Goal: Check status

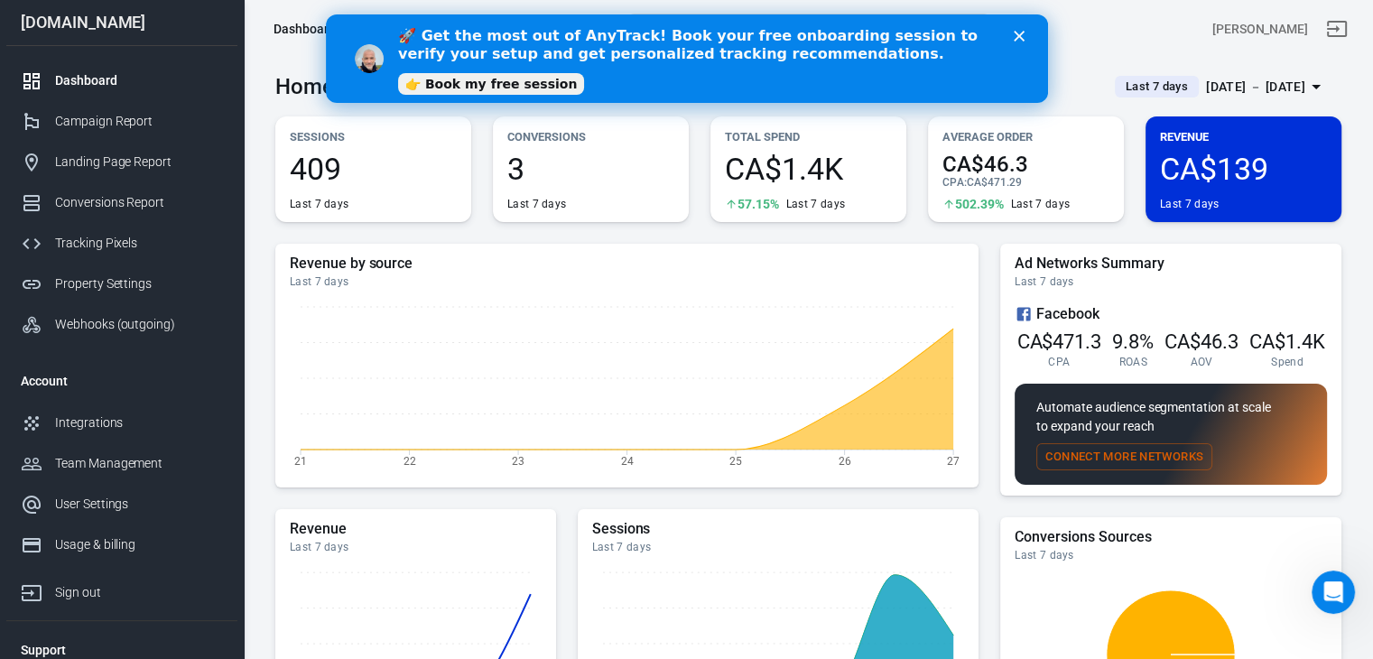
click at [1258, 79] on div "[DATE] － [DATE]" at bounding box center [1255, 87] width 99 height 23
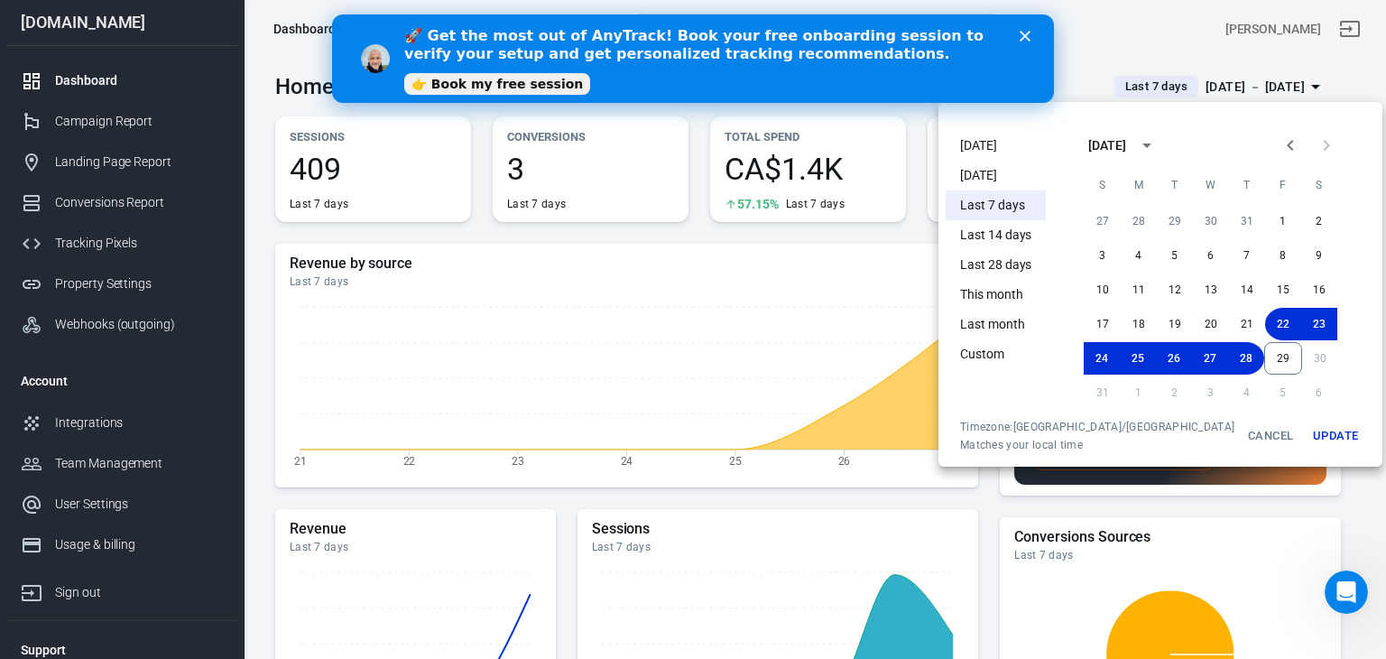
click at [976, 145] on li "[DATE]" at bounding box center [996, 146] width 100 height 30
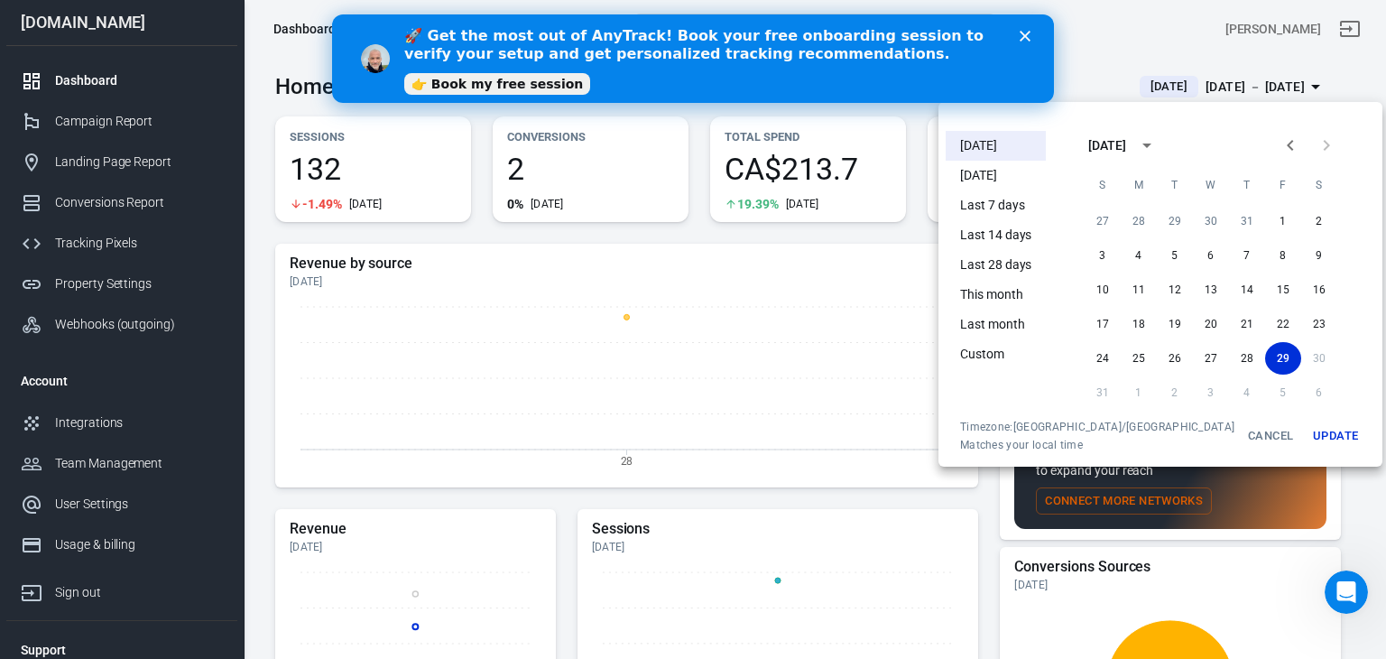
click at [913, 208] on div at bounding box center [693, 329] width 1386 height 659
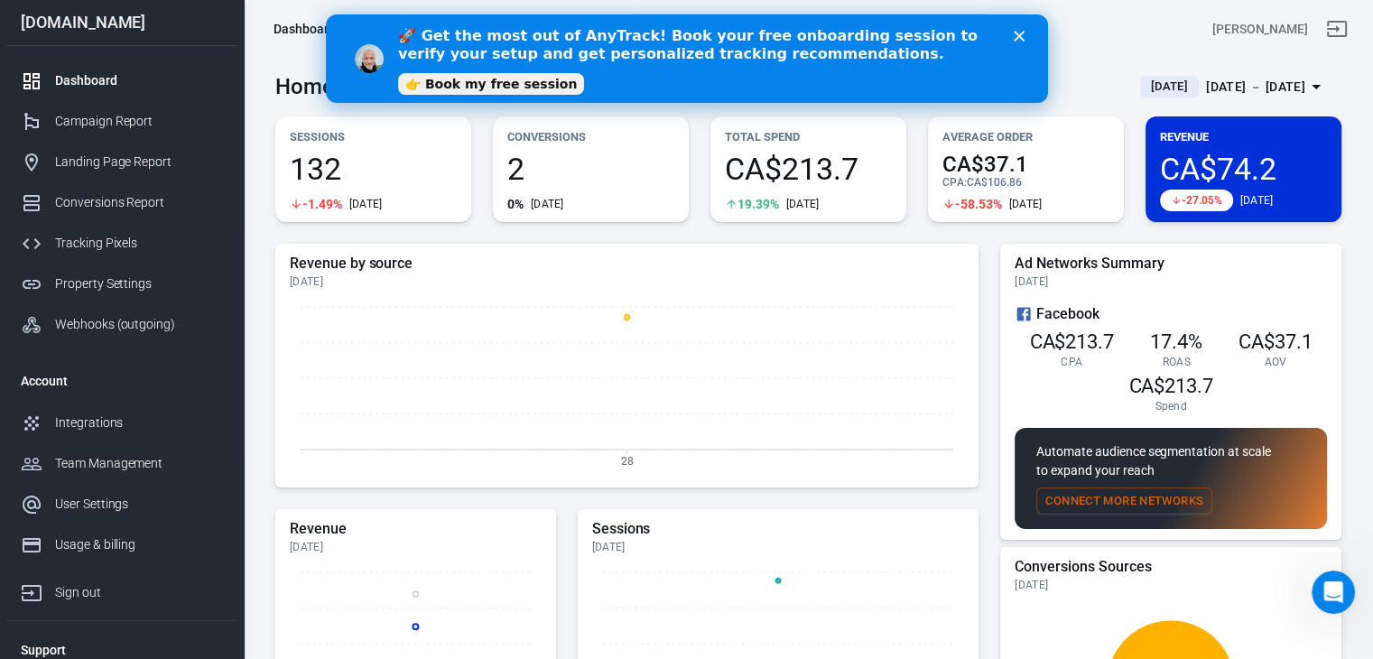
click at [1016, 32] on icon "Close" at bounding box center [1018, 36] width 11 height 11
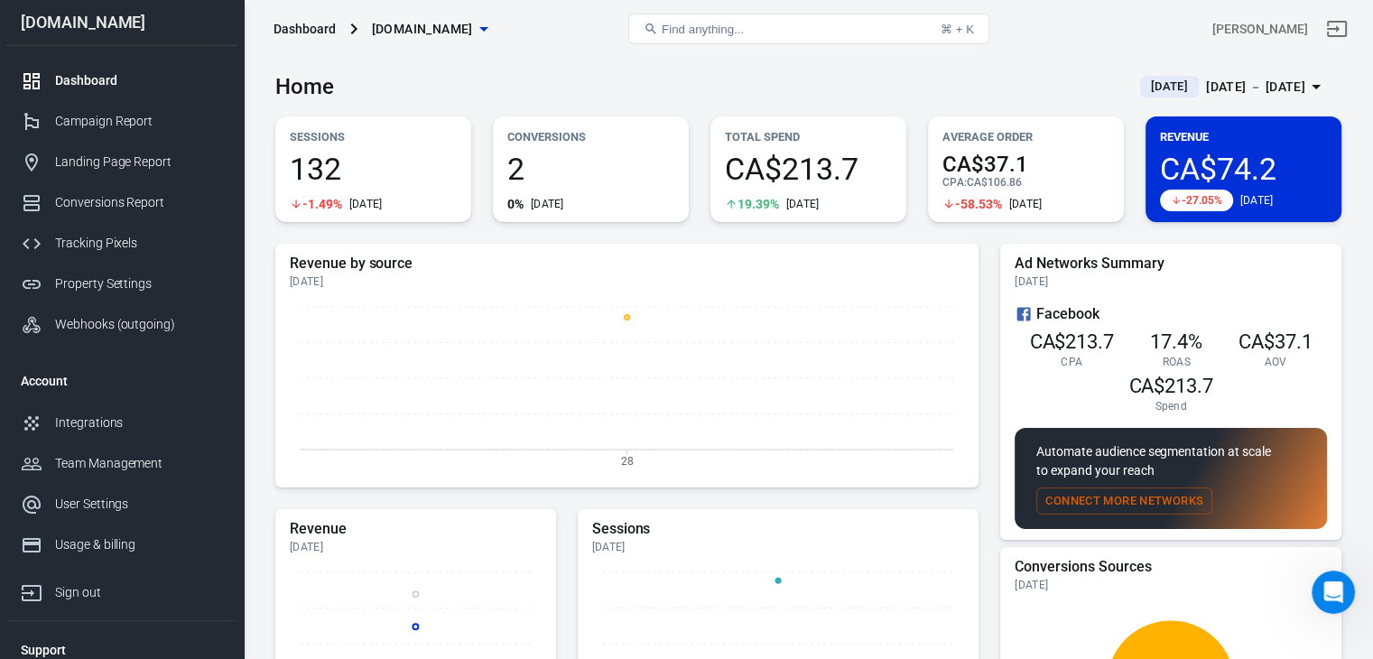
click at [1264, 196] on div "[DATE]" at bounding box center [1256, 200] width 33 height 14
click at [1206, 88] on div "[DATE] － [DATE]" at bounding box center [1255, 87] width 99 height 23
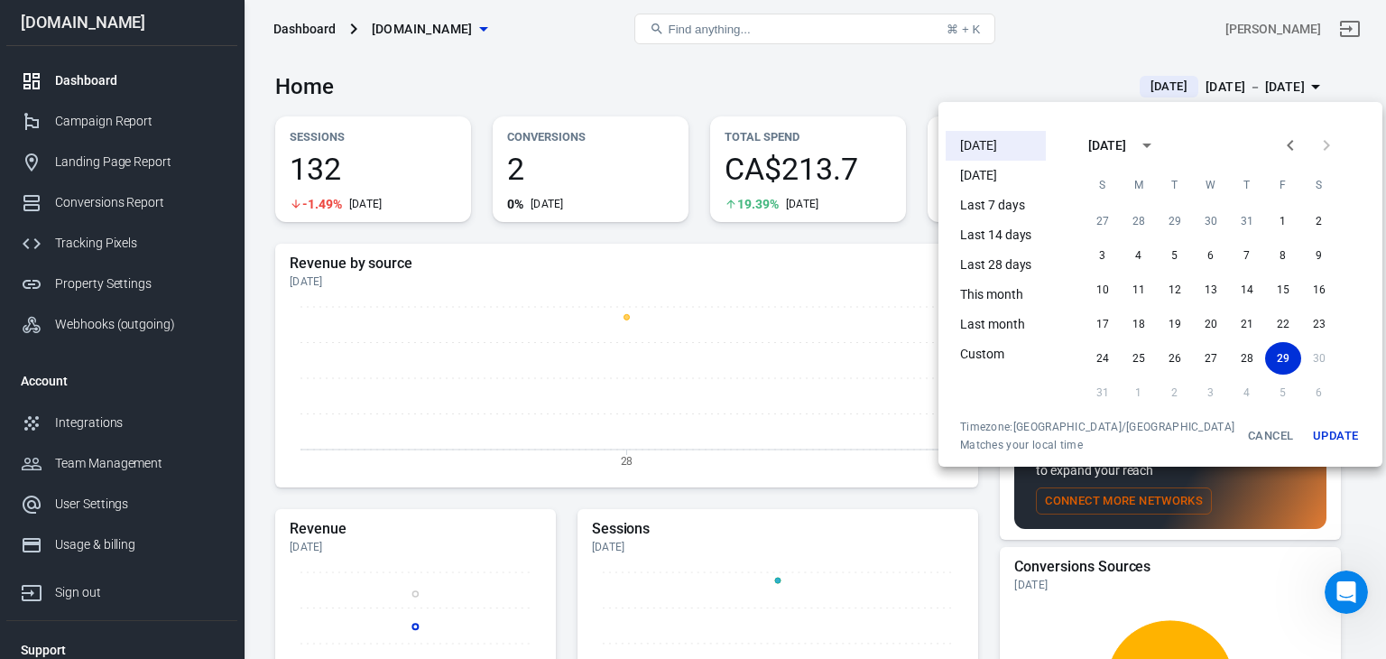
click at [956, 62] on div at bounding box center [693, 329] width 1386 height 659
